Goal: Information Seeking & Learning: Understand process/instructions

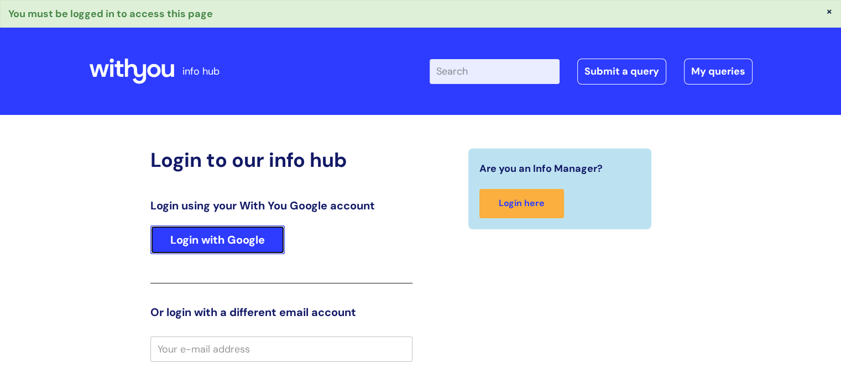
click at [224, 229] on link "Login with Google" at bounding box center [217, 240] width 134 height 29
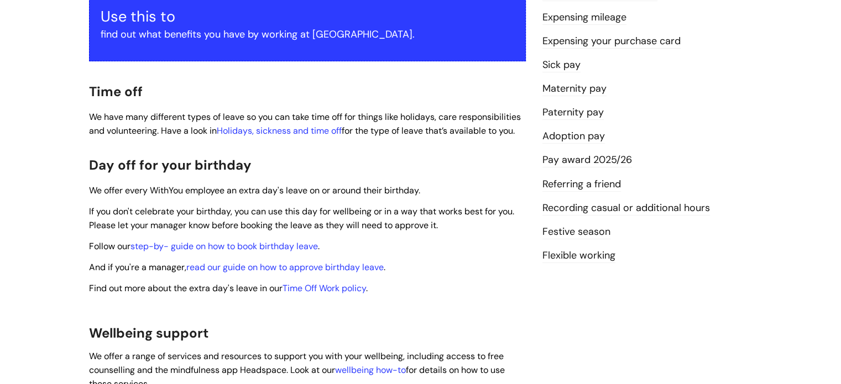
scroll to position [254, 0]
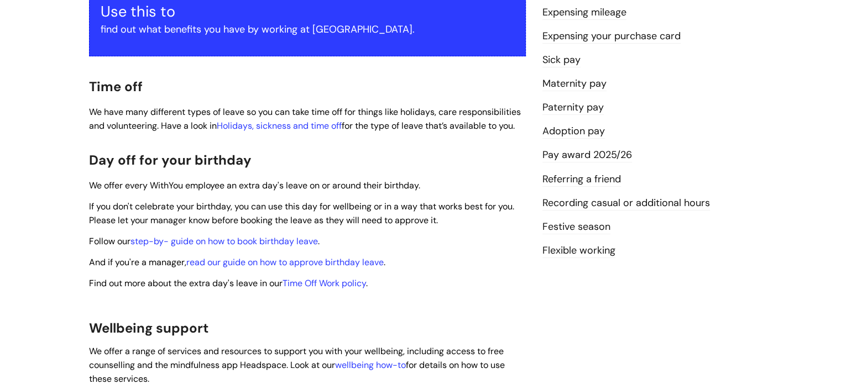
click at [287, 201] on span "If you don't celebrate your birthday, you can use this day for wellbeing or in …" at bounding box center [301, 213] width 425 height 25
click at [253, 235] on link "step-by- guide on how to book birthday leave" at bounding box center [223, 241] width 187 height 12
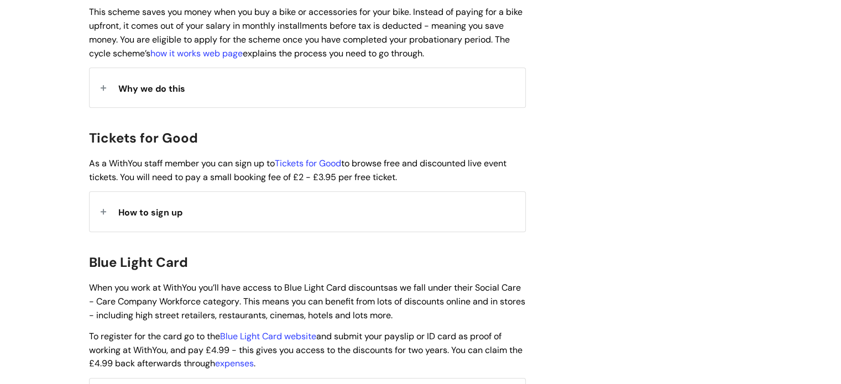
scroll to position [956, 0]
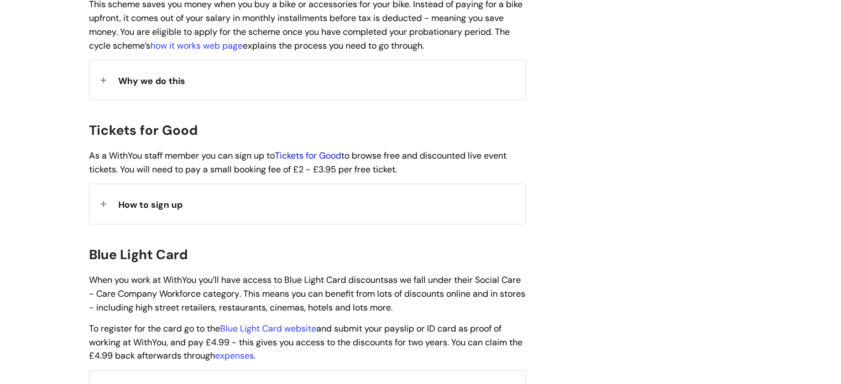
click at [312, 150] on link "Tickets for Good" at bounding box center [308, 156] width 66 height 12
